Goal: Information Seeking & Learning: Find specific page/section

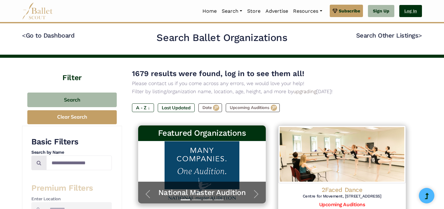
click at [413, 13] on link "Log In" at bounding box center [410, 11] width 23 height 12
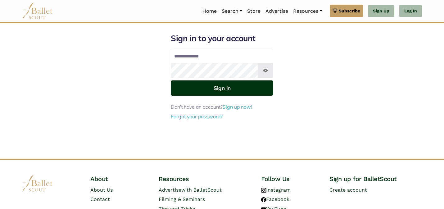
type input "**********"
click at [253, 83] on button "Sign in" at bounding box center [222, 87] width 102 height 15
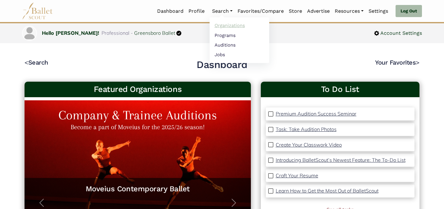
click at [224, 25] on link "Organizations" at bounding box center [240, 26] width 60 height 10
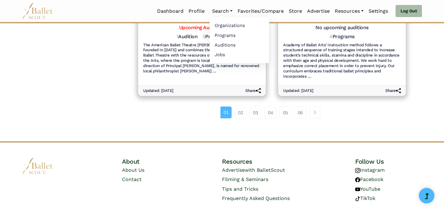
scroll to position [791, 0]
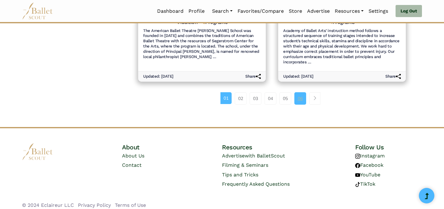
click at [303, 94] on link "06" at bounding box center [300, 98] width 12 height 12
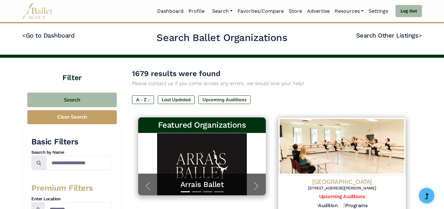
click at [319, 75] on div "1679 results were found Please contact us if you come across any errors, we wou…" at bounding box center [272, 78] width 280 height 20
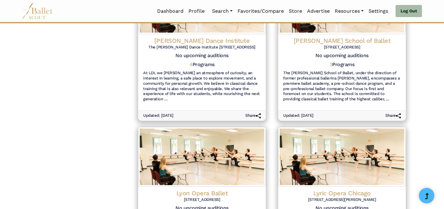
scroll to position [797, 0]
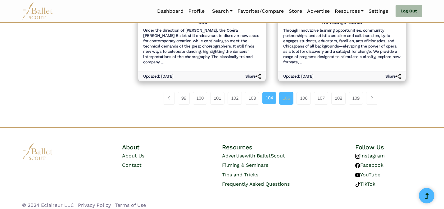
click at [283, 93] on link "105" at bounding box center [286, 98] width 14 height 12
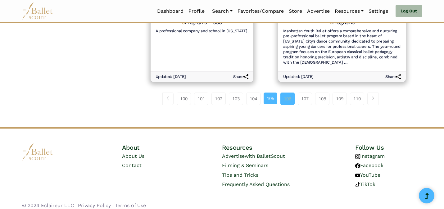
scroll to position [791, 0]
click at [288, 94] on link "106" at bounding box center [287, 98] width 14 height 12
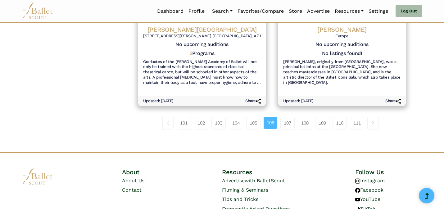
scroll to position [755, 0]
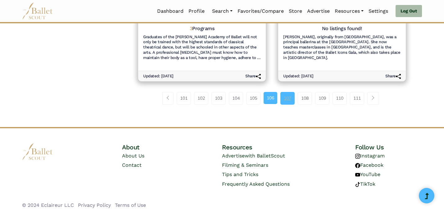
click at [288, 95] on link "107" at bounding box center [287, 98] width 14 height 12
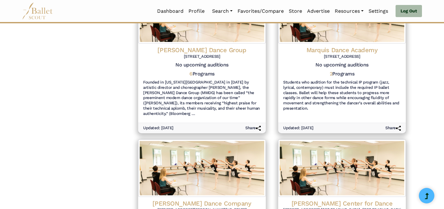
scroll to position [786, 0]
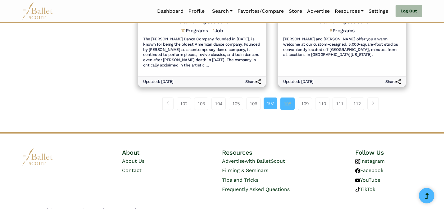
click at [288, 97] on link "108" at bounding box center [287, 103] width 14 height 12
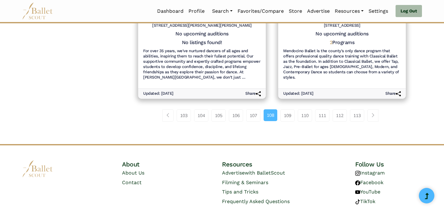
scroll to position [760, 0]
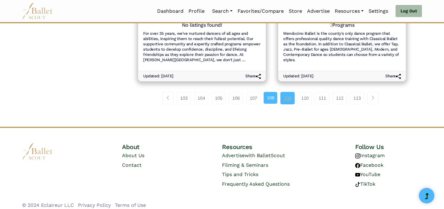
click at [285, 93] on link "109" at bounding box center [287, 98] width 14 height 12
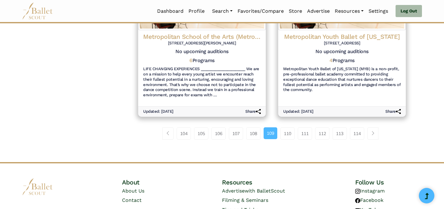
scroll to position [786, 0]
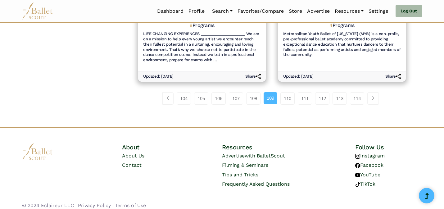
click at [285, 93] on link "110" at bounding box center [287, 98] width 14 height 12
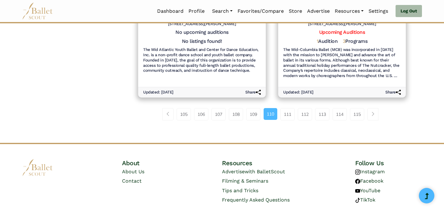
scroll to position [781, 0]
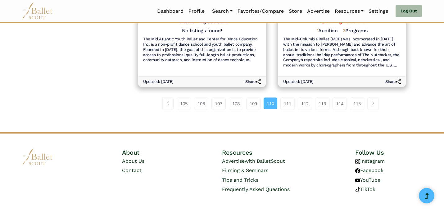
click at [285, 97] on link "111" at bounding box center [287, 103] width 14 height 12
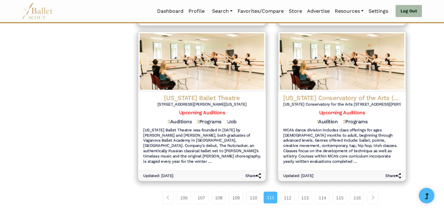
scroll to position [791, 0]
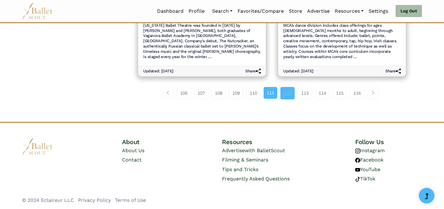
click at [288, 93] on link "112" at bounding box center [287, 93] width 14 height 12
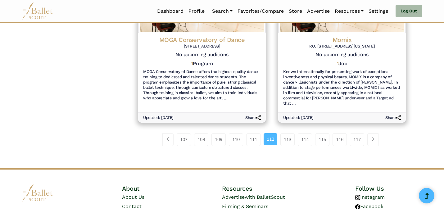
scroll to position [786, 0]
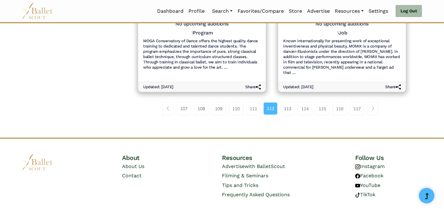
click at [288, 102] on link "113" at bounding box center [287, 108] width 14 height 12
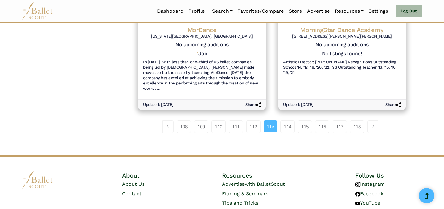
scroll to position [776, 0]
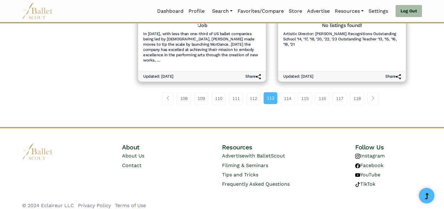
click at [288, 93] on link "114" at bounding box center [287, 98] width 14 height 12
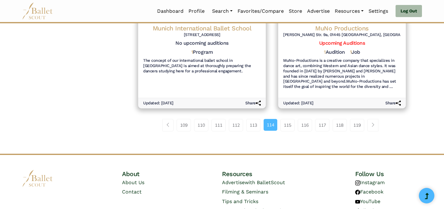
scroll to position [781, 0]
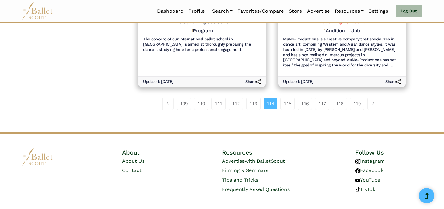
click at [288, 97] on link "115" at bounding box center [287, 103] width 14 height 12
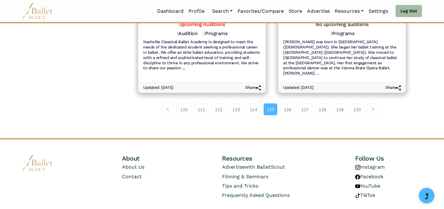
scroll to position [760, 0]
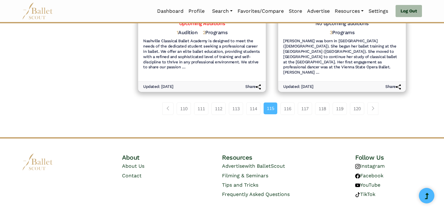
click at [288, 102] on link "116" at bounding box center [287, 108] width 14 height 12
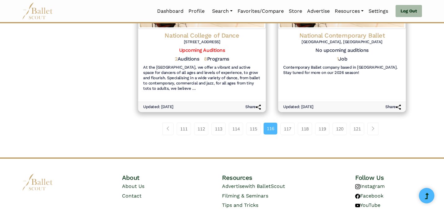
scroll to position [776, 0]
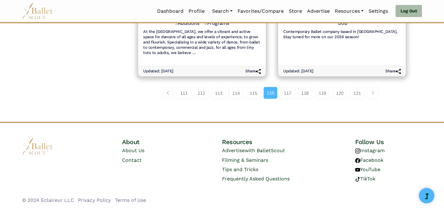
click at [288, 93] on link "117" at bounding box center [287, 93] width 14 height 12
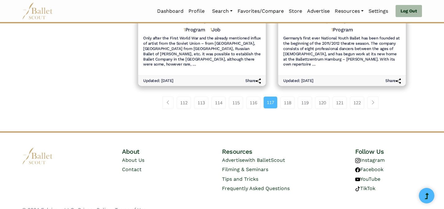
scroll to position [786, 0]
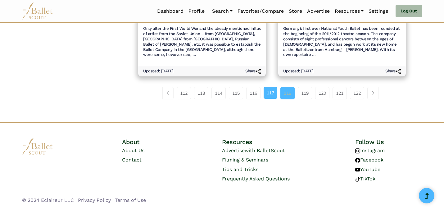
click at [288, 94] on link "118" at bounding box center [287, 93] width 14 height 12
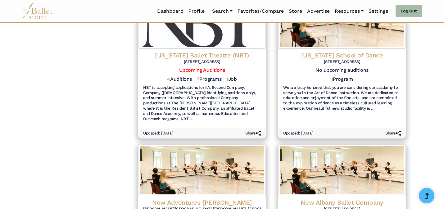
scroll to position [771, 0]
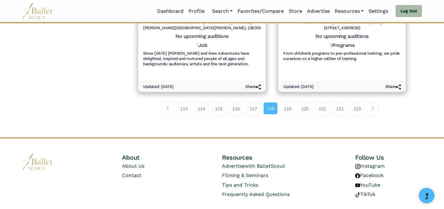
click at [288, 102] on link "119" at bounding box center [287, 108] width 14 height 12
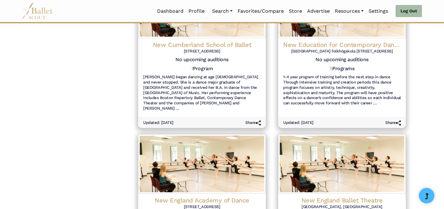
scroll to position [786, 0]
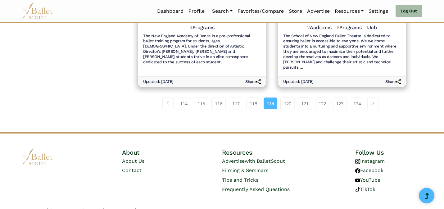
click at [288, 97] on link "120" at bounding box center [287, 103] width 14 height 12
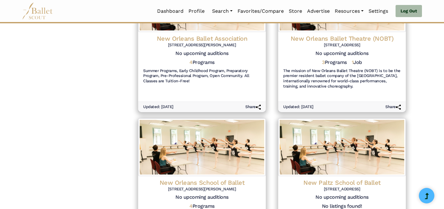
scroll to position [771, 0]
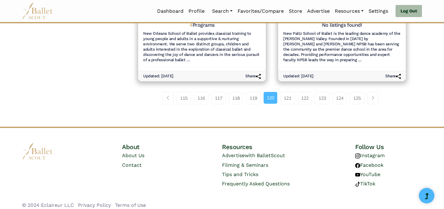
click at [288, 94] on link "121" at bounding box center [287, 98] width 14 height 12
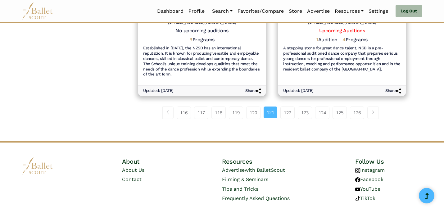
scroll to position [786, 0]
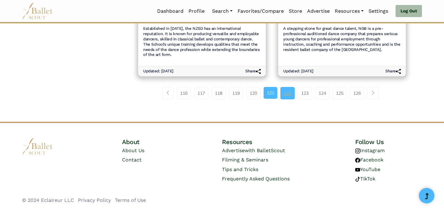
click at [290, 95] on link "122" at bounding box center [287, 93] width 14 height 12
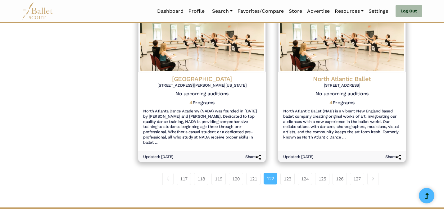
scroll to position [712, 0]
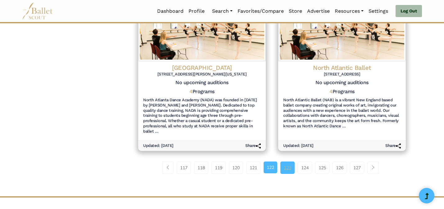
click at [292, 161] on link "123" at bounding box center [287, 167] width 14 height 12
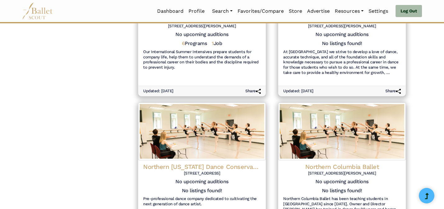
scroll to position [755, 0]
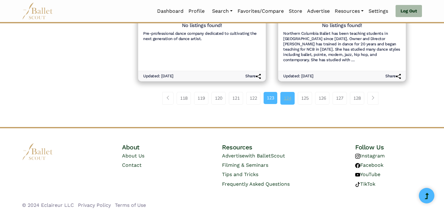
click at [284, 93] on link "124" at bounding box center [287, 98] width 14 height 12
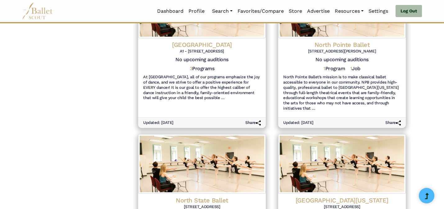
scroll to position [786, 0]
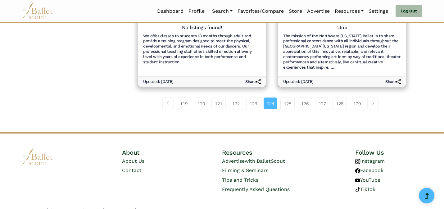
click at [284, 97] on link "125" at bounding box center [287, 103] width 14 height 12
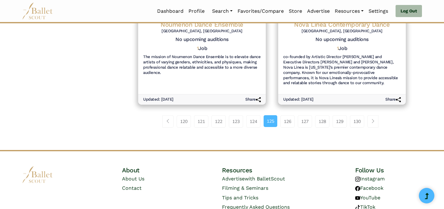
scroll to position [776, 0]
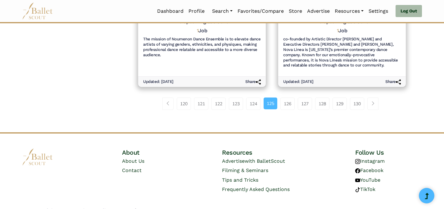
click at [284, 97] on link "126" at bounding box center [287, 103] width 14 height 12
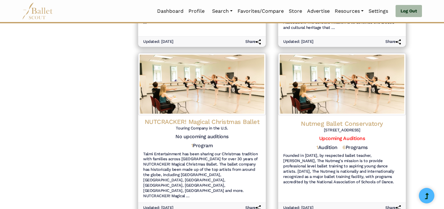
scroll to position [712, 0]
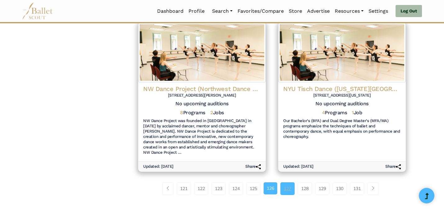
click at [290, 182] on link "127" at bounding box center [287, 188] width 14 height 12
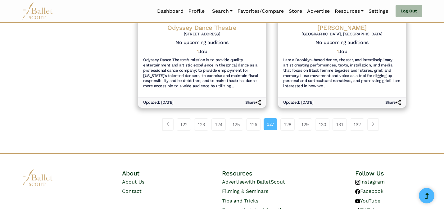
scroll to position [781, 0]
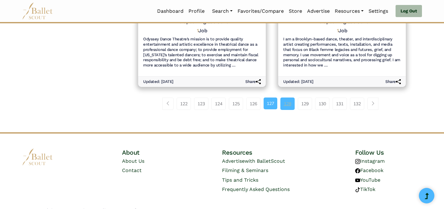
click at [288, 97] on link "128" at bounding box center [287, 103] width 14 height 12
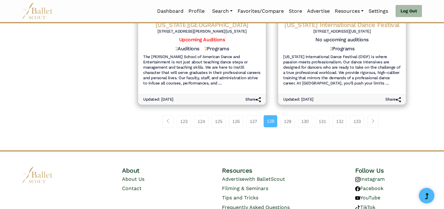
scroll to position [797, 0]
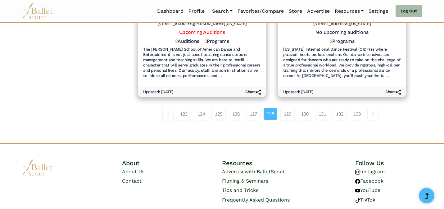
click at [288, 108] on link "129" at bounding box center [287, 114] width 14 height 12
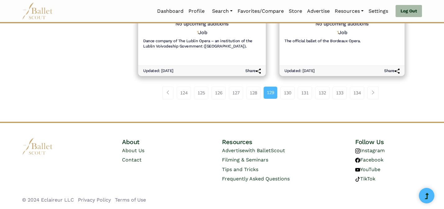
scroll to position [737, 0]
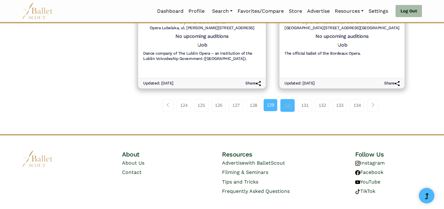
click at [289, 108] on link "130" at bounding box center [287, 105] width 14 height 12
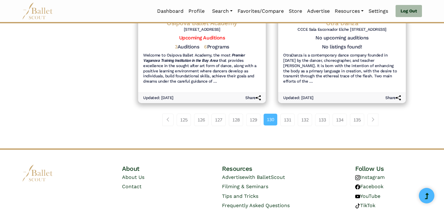
scroll to position [781, 0]
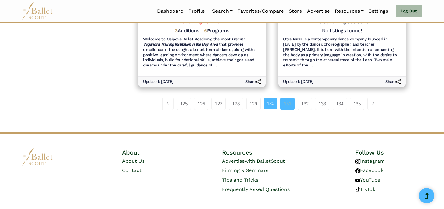
click at [291, 97] on link "131" at bounding box center [287, 103] width 14 height 12
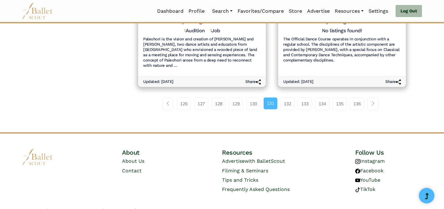
scroll to position [776, 0]
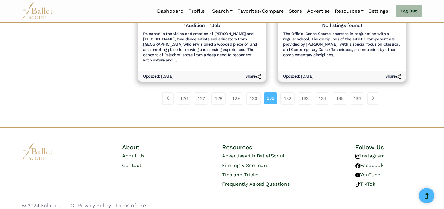
click at [291, 92] on link "132" at bounding box center [287, 98] width 14 height 12
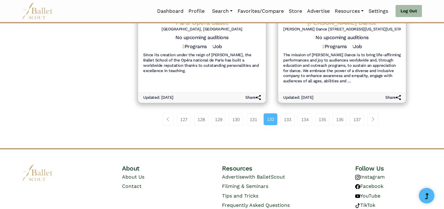
scroll to position [786, 0]
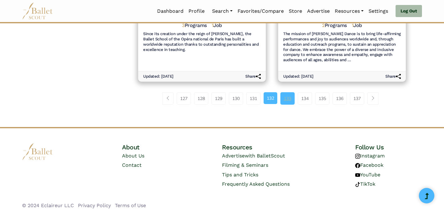
click at [280, 102] on link "133" at bounding box center [287, 98] width 14 height 12
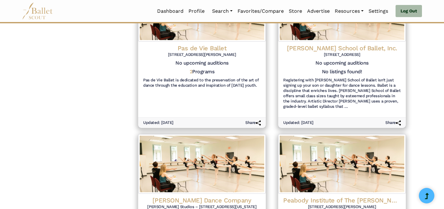
scroll to position [776, 0]
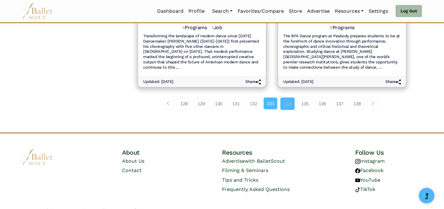
click at [288, 97] on link "134" at bounding box center [287, 103] width 14 height 12
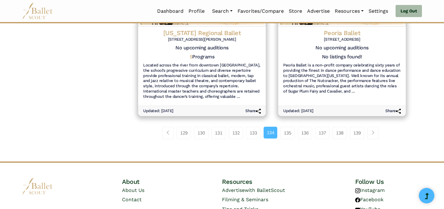
scroll to position [776, 0]
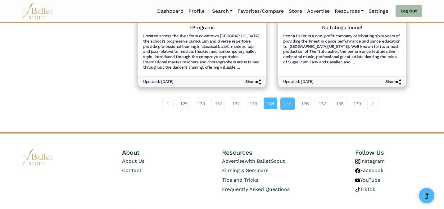
click at [289, 97] on link "135" at bounding box center [287, 103] width 14 height 12
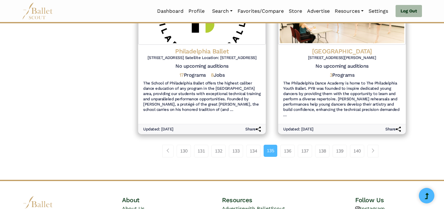
scroll to position [763, 0]
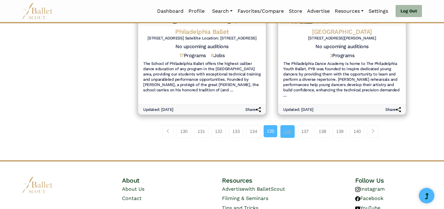
click at [286, 125] on link "136" at bounding box center [287, 131] width 14 height 12
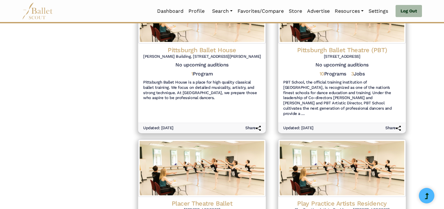
scroll to position [786, 0]
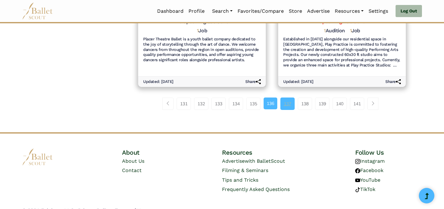
click at [293, 97] on link "137" at bounding box center [287, 103] width 14 height 12
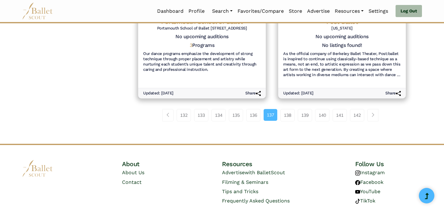
scroll to position [776, 0]
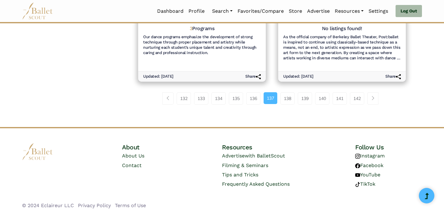
click at [293, 92] on link "138" at bounding box center [287, 98] width 14 height 12
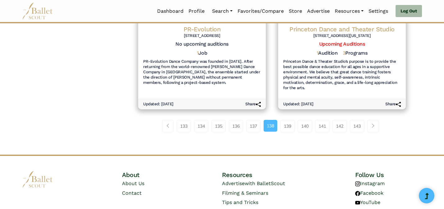
scroll to position [771, 0]
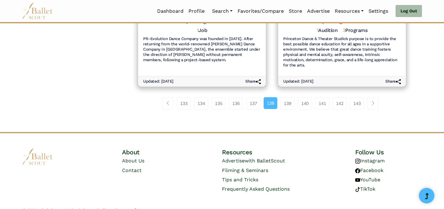
click at [293, 97] on link "139" at bounding box center [287, 103] width 14 height 12
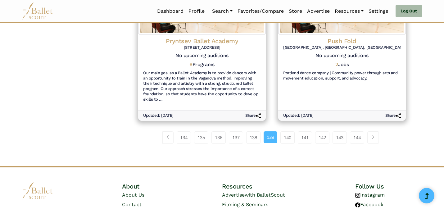
scroll to position [765, 0]
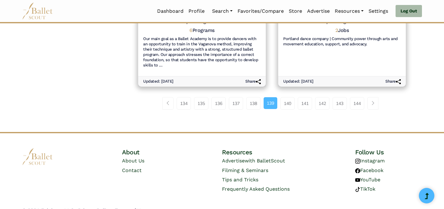
click at [293, 97] on link "140" at bounding box center [287, 103] width 14 height 12
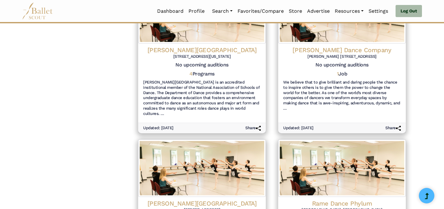
scroll to position [786, 0]
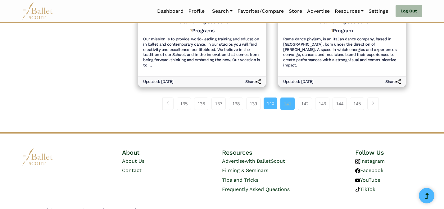
click at [289, 97] on link "141" at bounding box center [287, 103] width 14 height 12
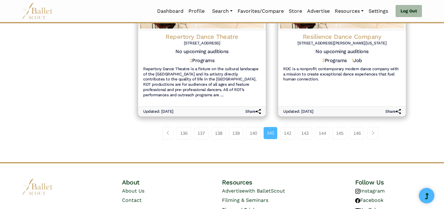
scroll to position [781, 0]
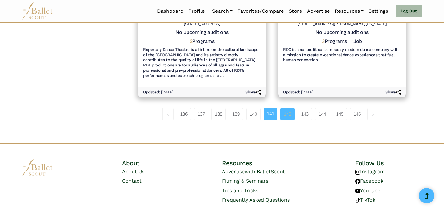
click at [291, 108] on link "142" at bounding box center [287, 114] width 14 height 12
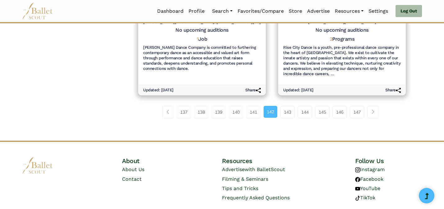
scroll to position [765, 0]
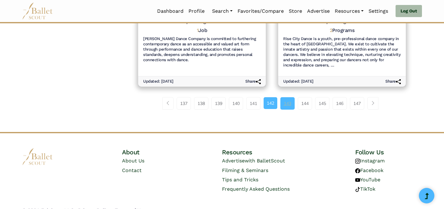
click at [288, 97] on link "143" at bounding box center [287, 103] width 14 height 12
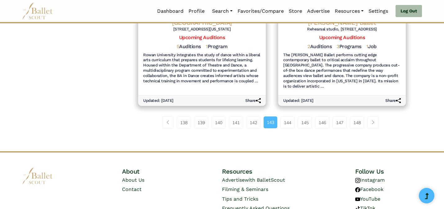
scroll to position [781, 0]
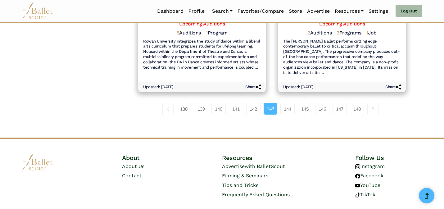
click at [288, 103] on link "144" at bounding box center [287, 109] width 14 height 12
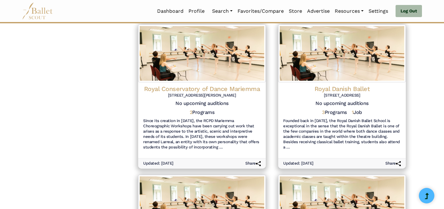
scroll to position [740, 0]
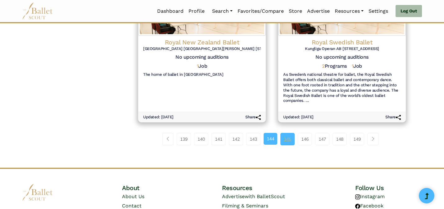
click at [293, 133] on link "145" at bounding box center [287, 139] width 14 height 12
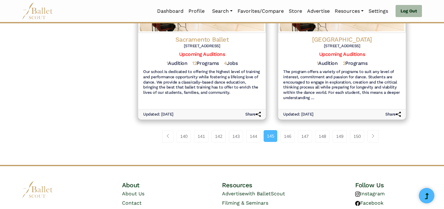
scroll to position [786, 0]
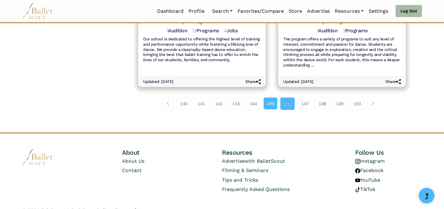
click at [283, 99] on link "146" at bounding box center [287, 103] width 14 height 12
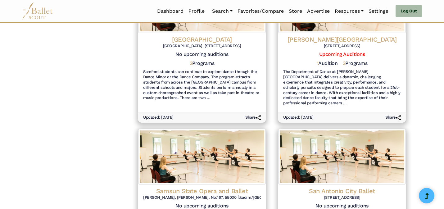
scroll to position [776, 0]
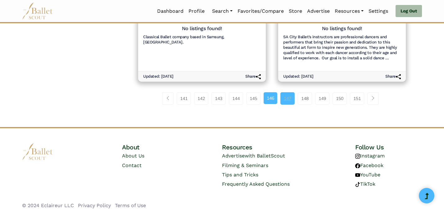
click at [286, 97] on link "147" at bounding box center [287, 98] width 14 height 12
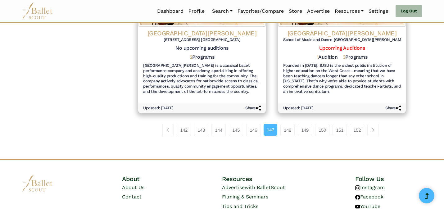
scroll to position [786, 0]
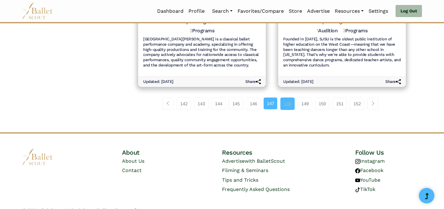
click at [286, 97] on link "148" at bounding box center [287, 103] width 14 height 12
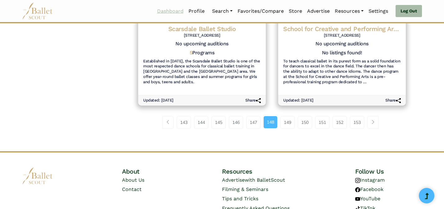
scroll to position [750, 0]
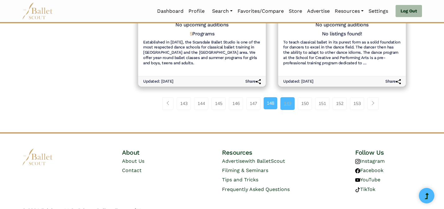
click at [291, 97] on link "149" at bounding box center [287, 103] width 14 height 12
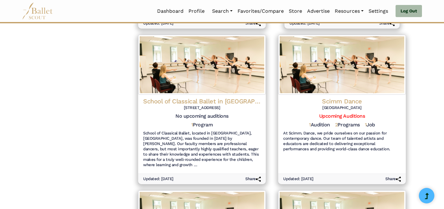
scroll to position [393, 0]
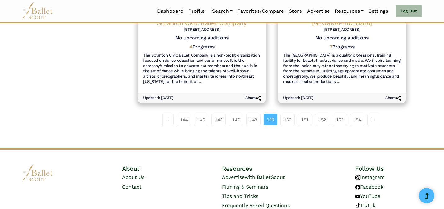
scroll to position [771, 0]
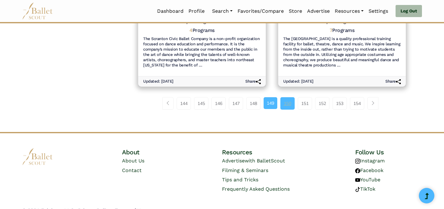
click at [288, 97] on link "150" at bounding box center [287, 103] width 14 height 12
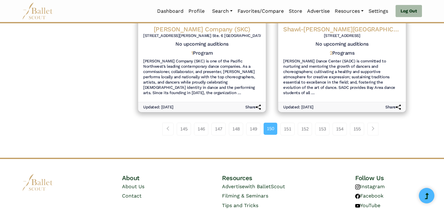
scroll to position [786, 0]
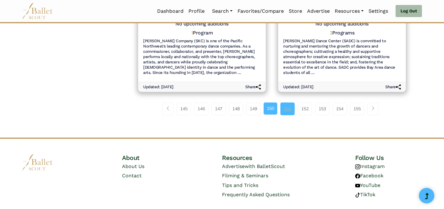
click at [284, 107] on link "151" at bounding box center [287, 108] width 14 height 12
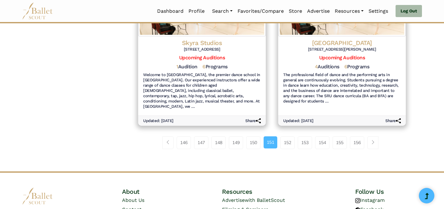
scroll to position [776, 0]
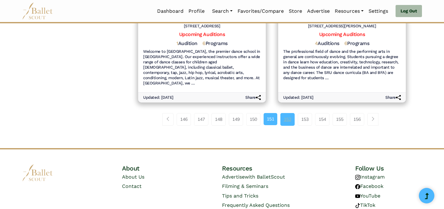
click at [284, 113] on link "152" at bounding box center [287, 119] width 14 height 12
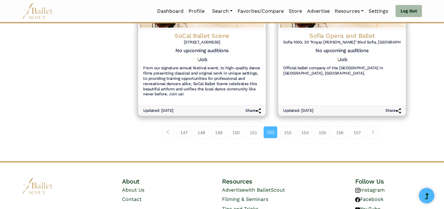
scroll to position [781, 0]
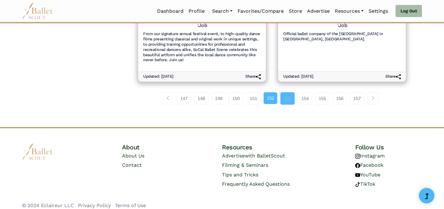
click at [287, 92] on link "153" at bounding box center [287, 98] width 14 height 12
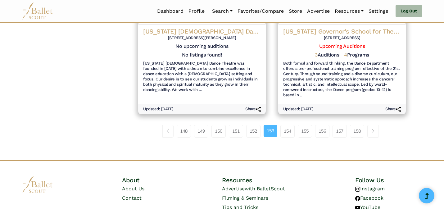
scroll to position [802, 0]
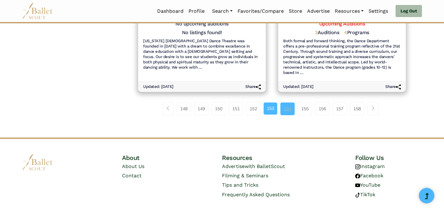
click at [291, 102] on link "154" at bounding box center [287, 108] width 14 height 12
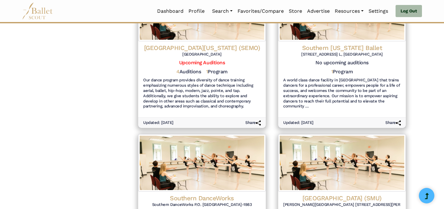
scroll to position [786, 0]
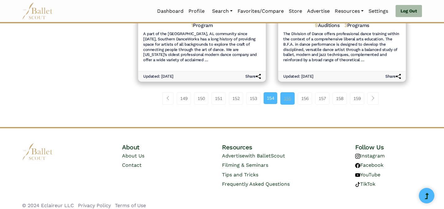
click at [288, 100] on link "155" at bounding box center [287, 98] width 14 height 12
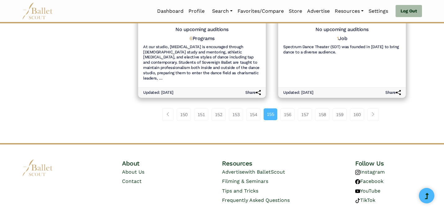
scroll to position [776, 0]
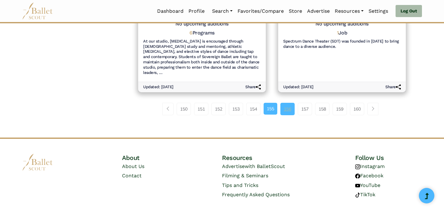
click at [286, 103] on link "156" at bounding box center [287, 109] width 14 height 12
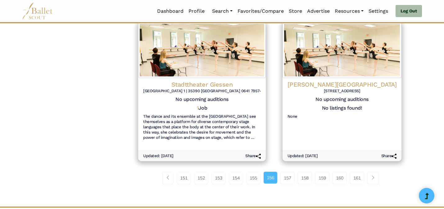
scroll to position [682, 0]
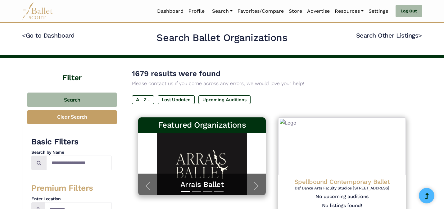
scroll to position [682, 0]
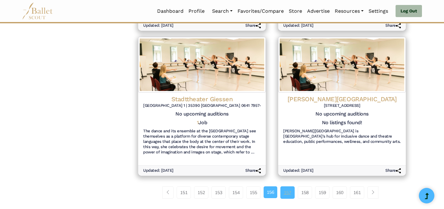
click at [288, 194] on link "157" at bounding box center [287, 192] width 14 height 12
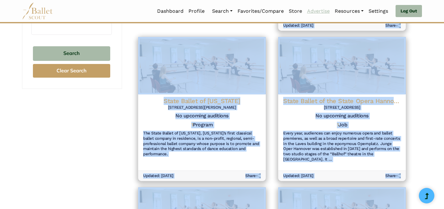
scroll to position [153, 0]
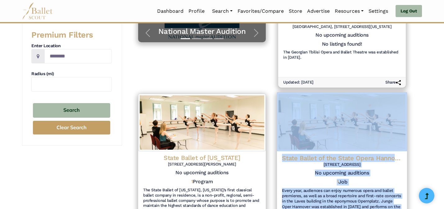
drag, startPoint x: 392, startPoint y: 134, endPoint x: 330, endPoint y: 95, distance: 73.0
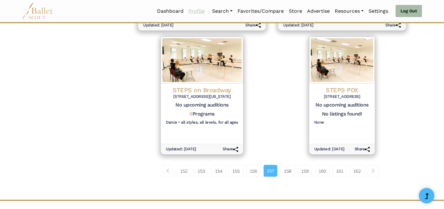
scroll to position [633, 0]
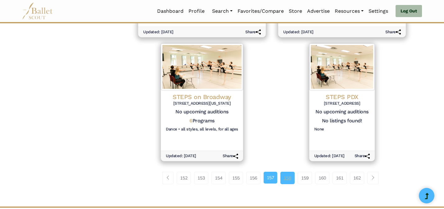
click at [289, 172] on link "158" at bounding box center [287, 178] width 14 height 12
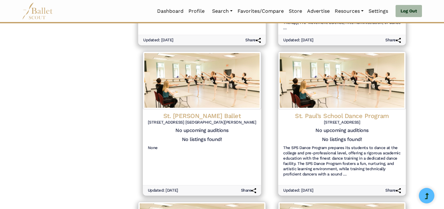
scroll to position [393, 0]
